Goal: Task Accomplishment & Management: Complete application form

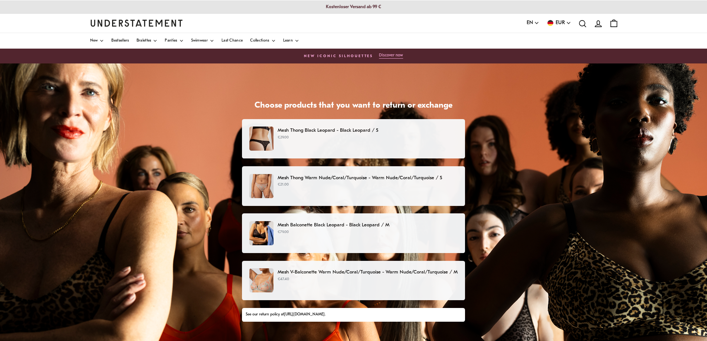
click at [303, 138] on p "€29.00" at bounding box center [368, 138] width 180 height 6
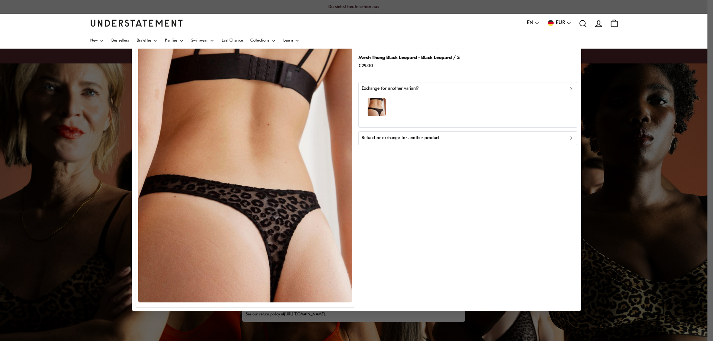
click at [569, 91] on icon "button" at bounding box center [571, 88] width 5 height 5
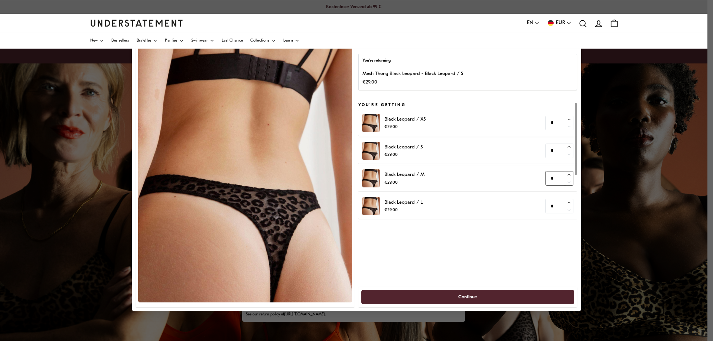
type input "*"
click at [567, 174] on icon "button" at bounding box center [568, 175] width 5 height 5
click at [492, 295] on span "Continue" at bounding box center [467, 297] width 197 height 14
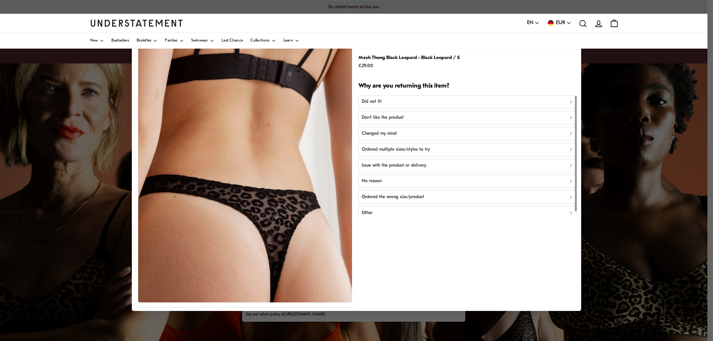
click at [464, 196] on div "Ordered the wrong size/product" at bounding box center [468, 197] width 212 height 7
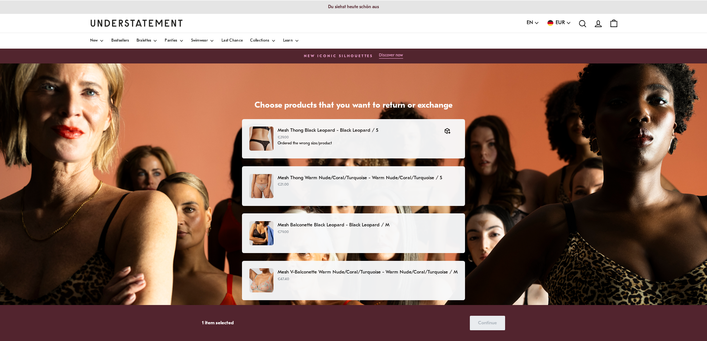
click at [356, 190] on div "Mesh Thong Warm Nude/Coral/Turquoise - Warm Nude/Coral/Turquoise / S €21.00" at bounding box center [353, 186] width 208 height 24
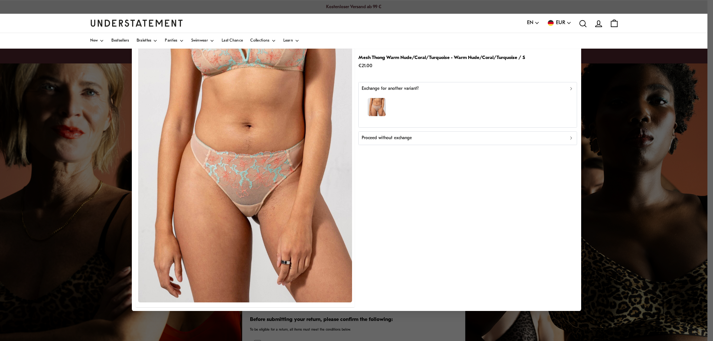
click at [409, 112] on div "button" at bounding box center [468, 108] width 212 height 32
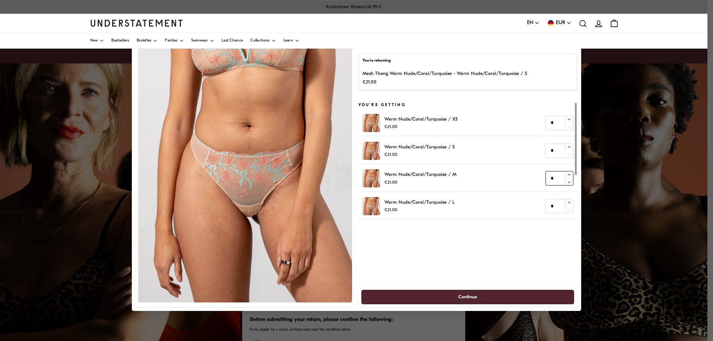
type input "*"
click at [570, 173] on icon "button" at bounding box center [568, 175] width 5 height 5
click at [470, 300] on span "Continue" at bounding box center [467, 297] width 19 height 14
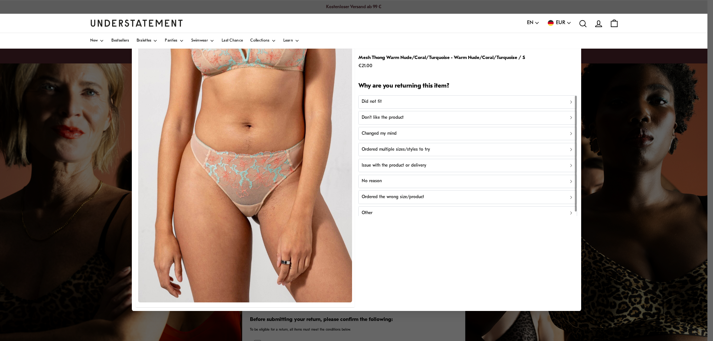
click at [399, 199] on p "Ordered the wrong size/product" at bounding box center [393, 197] width 62 height 7
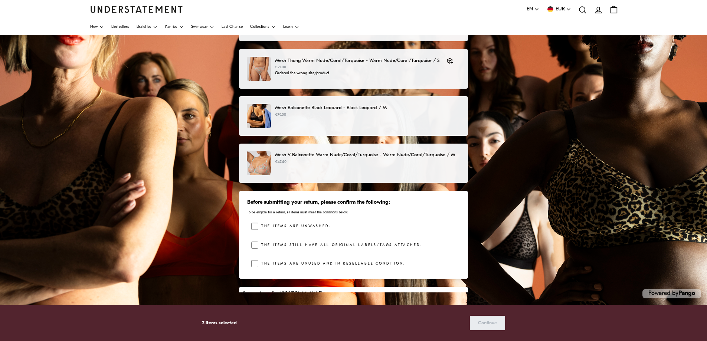
scroll to position [32, 0]
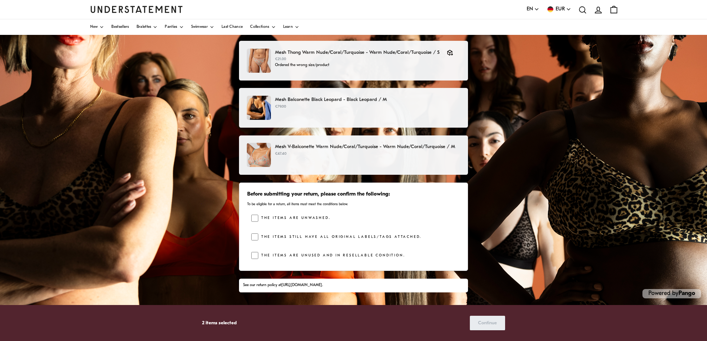
click at [281, 217] on label "The items are unwashed." at bounding box center [294, 218] width 72 height 7
click at [315, 238] on label "The items still have all original labels/tags attached." at bounding box center [339, 236] width 163 height 7
click at [306, 256] on label "The items are unused and in resellable condition." at bounding box center [331, 255] width 147 height 7
click at [492, 326] on span "Continue" at bounding box center [487, 323] width 19 height 14
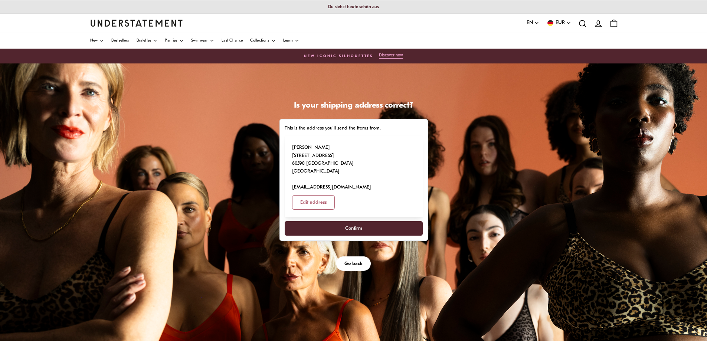
click at [364, 222] on span "Confirm" at bounding box center [353, 229] width 122 height 14
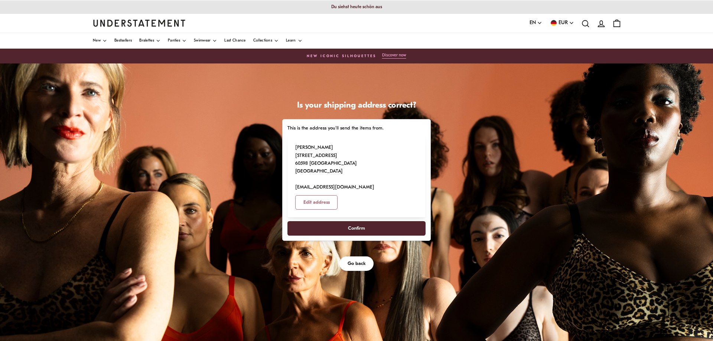
select select "**"
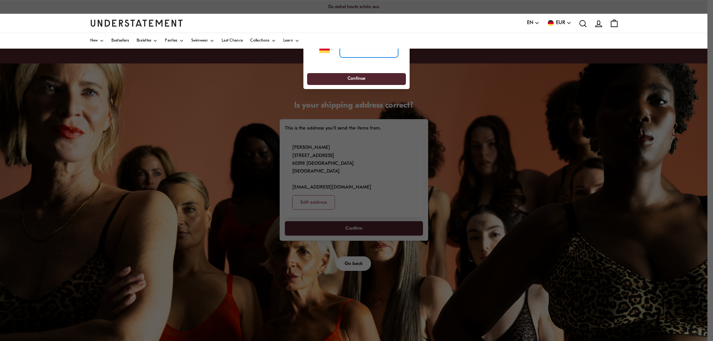
click at [359, 51] on input "tel" at bounding box center [369, 50] width 58 height 16
type input "**********"
click at [352, 78] on span "Continue" at bounding box center [356, 79] width 18 height 12
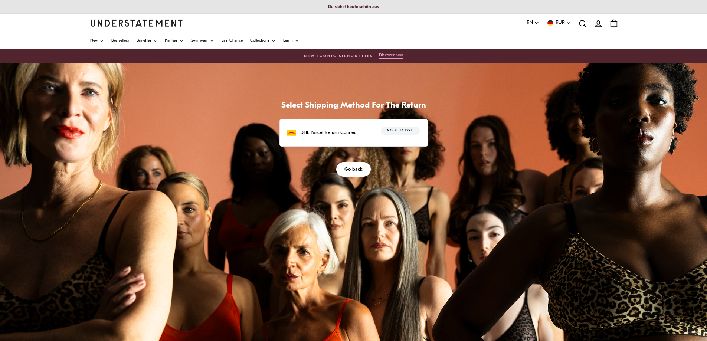
click at [315, 129] on p "DHL Parcel Return Connect" at bounding box center [329, 133] width 58 height 8
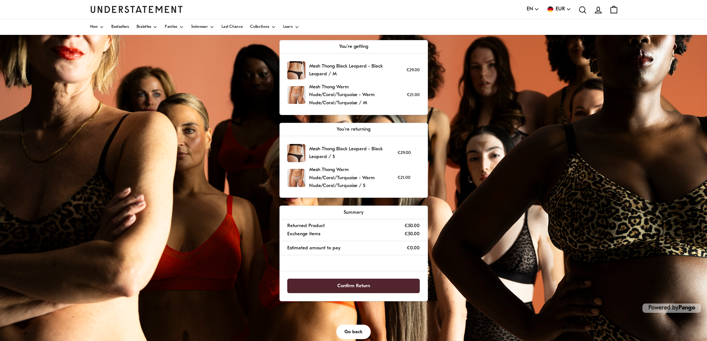
scroll to position [94, 0]
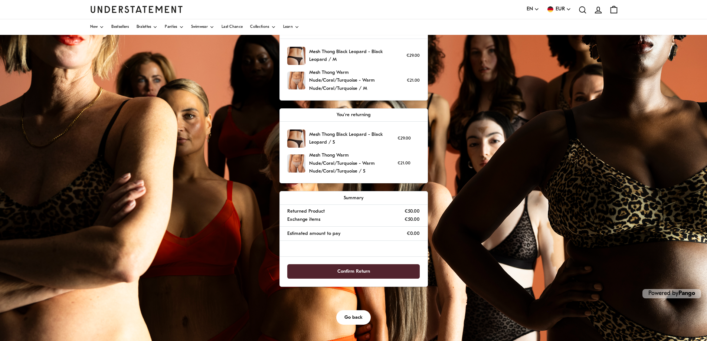
click at [367, 273] on span "Confirm Return" at bounding box center [353, 272] width 33 height 14
